Goal: Find specific page/section: Find specific page/section

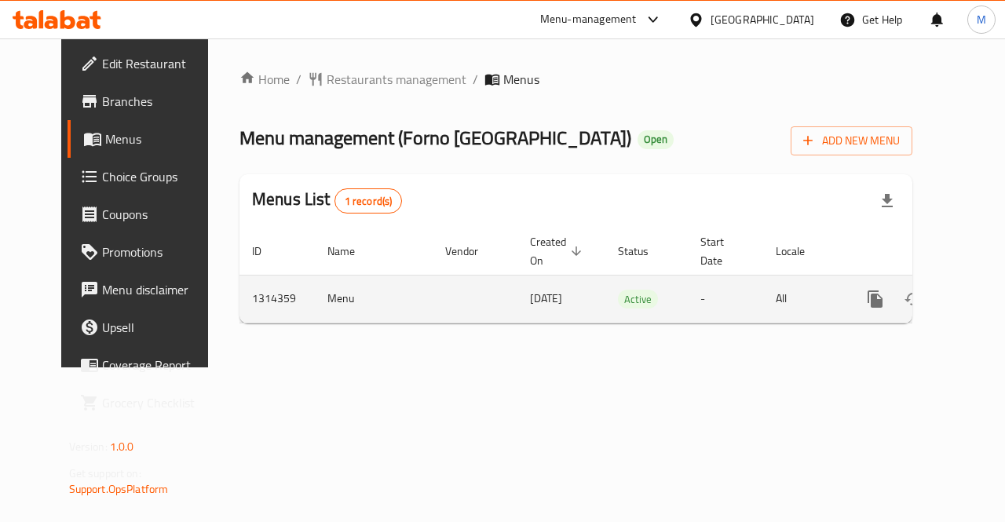
click at [239, 296] on td "1314359" at bounding box center [276, 299] width 75 height 48
copy td "1314359"
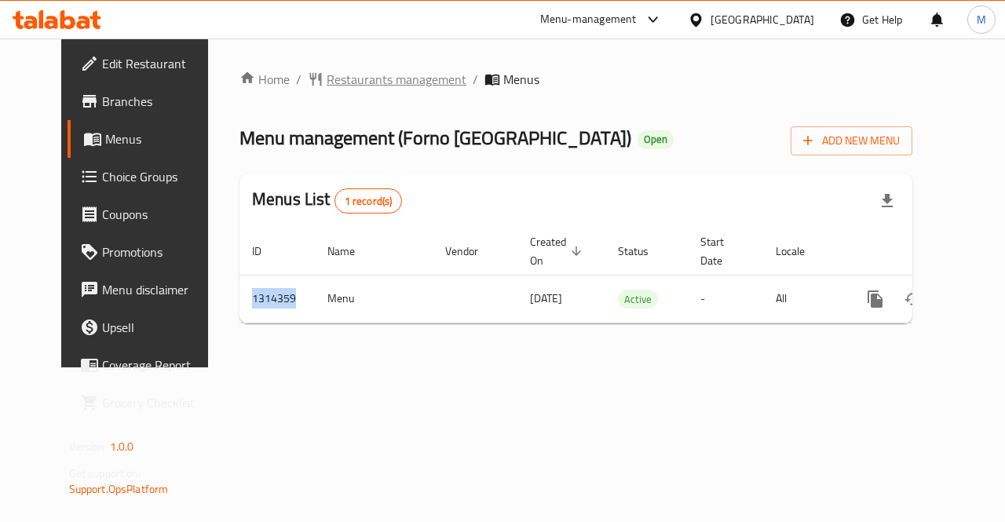
click at [327, 86] on span "Restaurants management" at bounding box center [397, 79] width 140 height 19
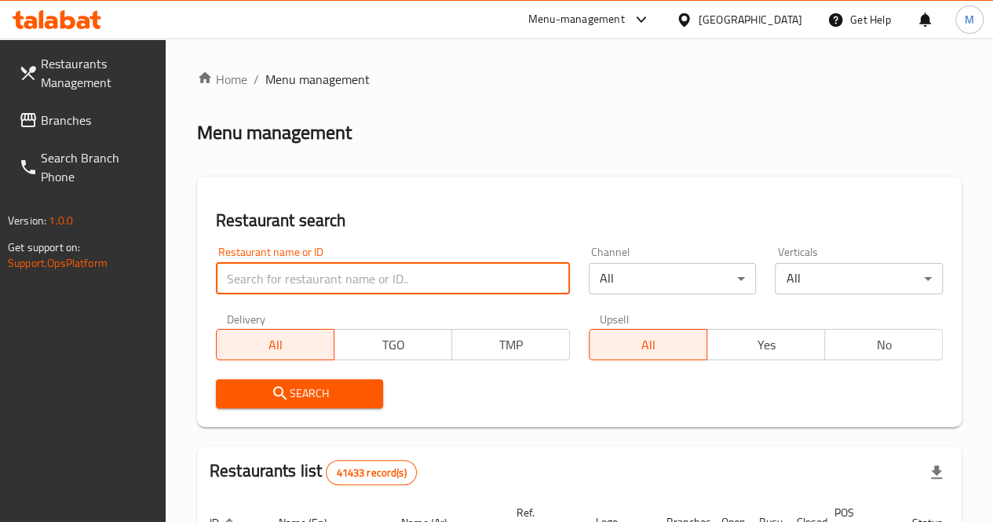
click at [334, 283] on input "search" at bounding box center [393, 278] width 354 height 31
type input "forno [GEOGRAPHIC_DATA]"
click button "Search" at bounding box center [300, 393] width 168 height 29
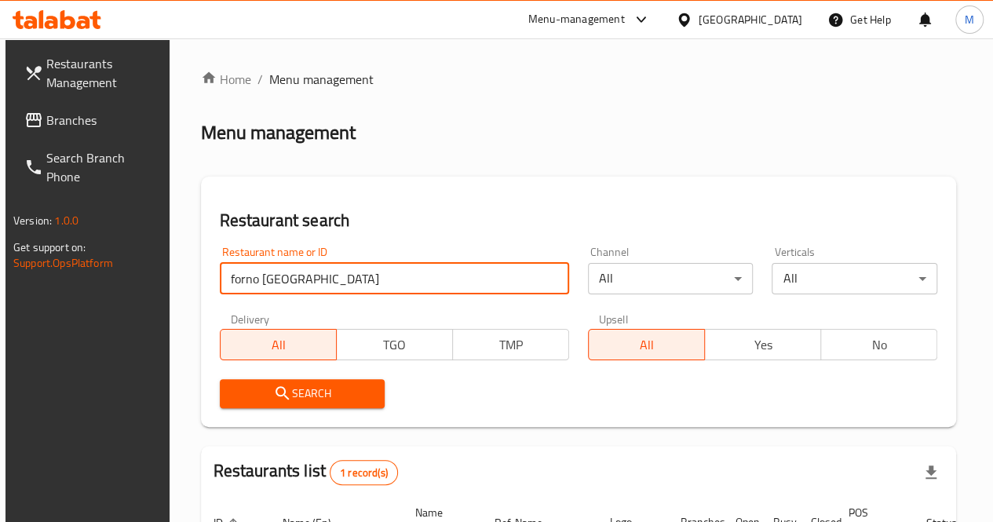
scroll to position [165, 0]
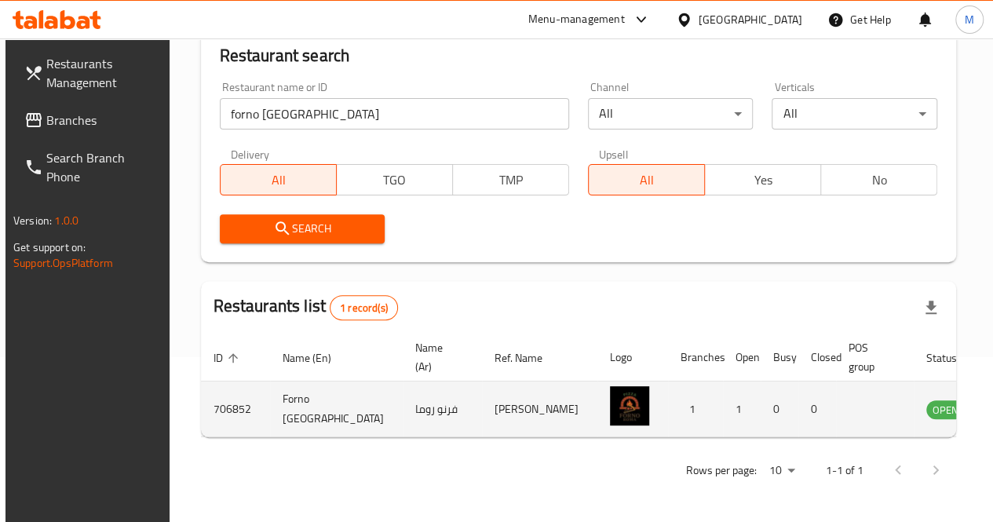
click at [232, 412] on td "706852" at bounding box center [235, 410] width 69 height 56
copy td "706852"
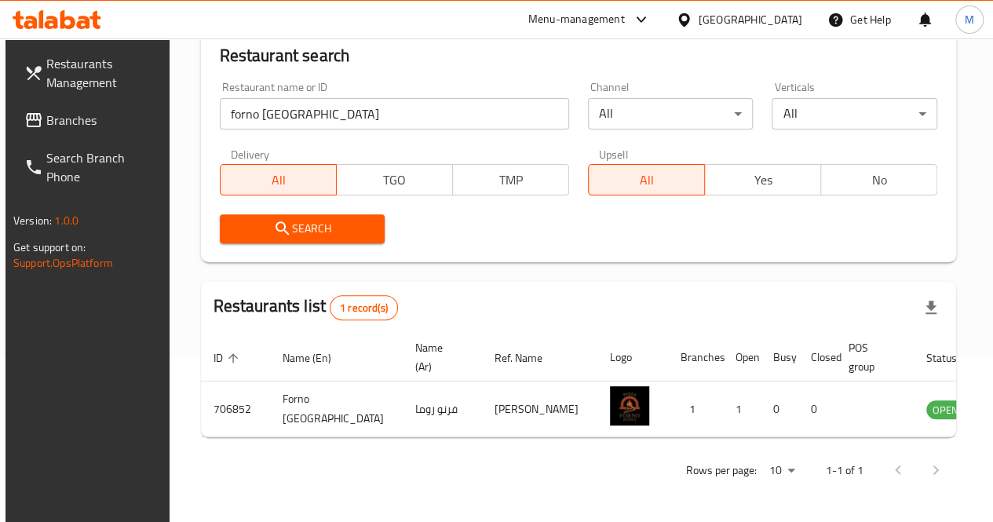
click at [371, 471] on div "Rows per page: 10 1-1 of 1" at bounding box center [578, 470] width 755 height 41
